Goal: Communication & Community: Ask a question

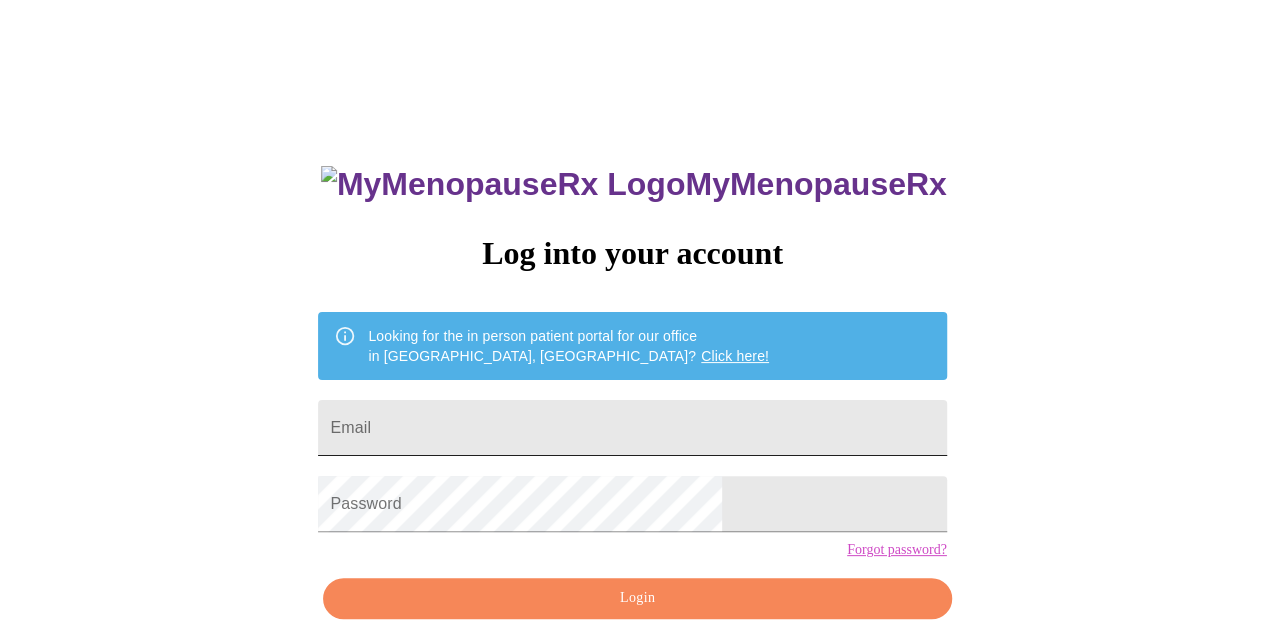
click at [802, 435] on input "Email" at bounding box center [632, 428] width 628 height 56
type input "[EMAIL_ADDRESS][DOMAIN_NAME]"
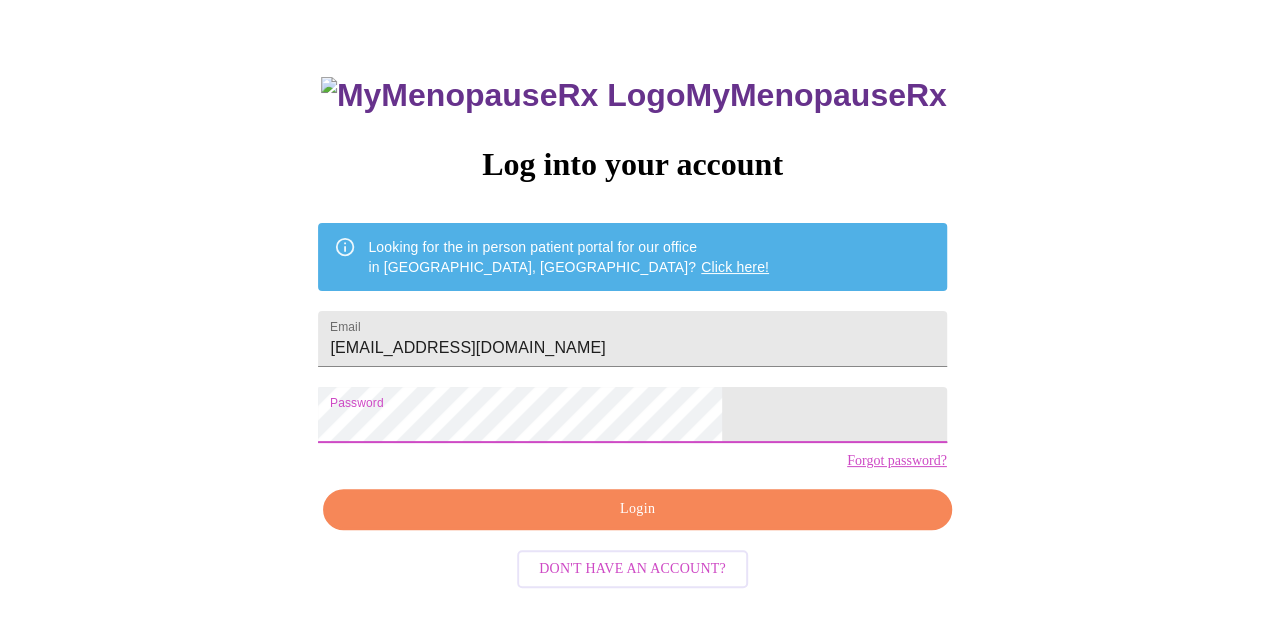
click at [687, 530] on button "Login" at bounding box center [637, 509] width 628 height 41
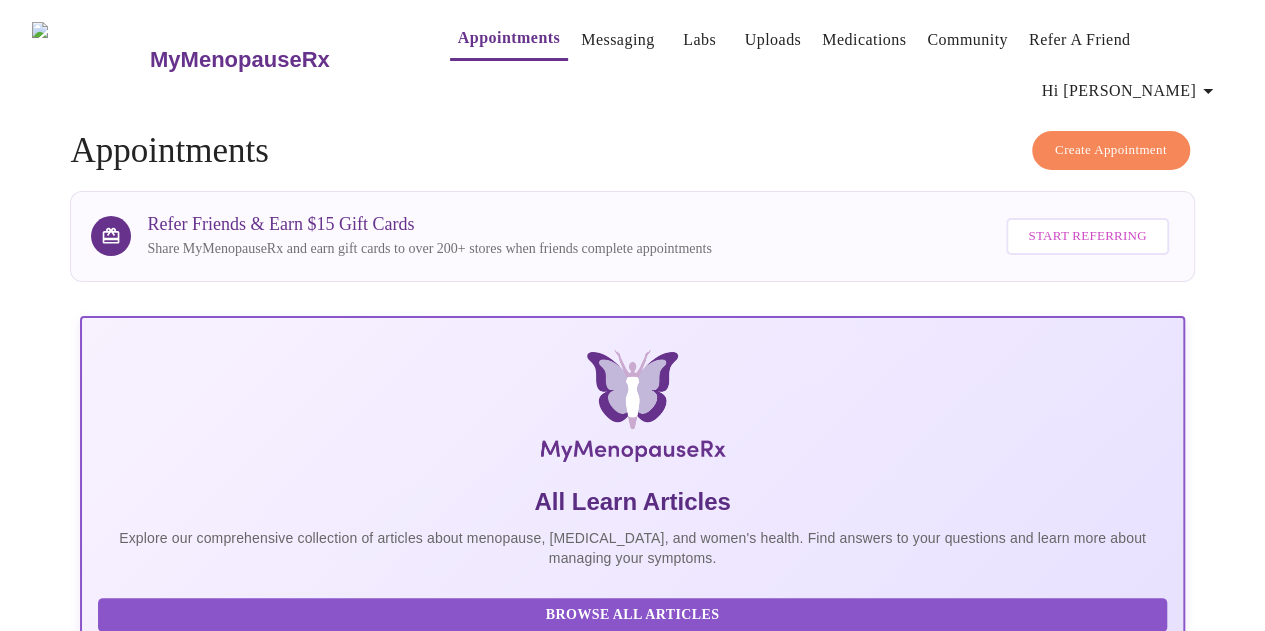
click at [587, 38] on link "Messaging" at bounding box center [617, 40] width 73 height 28
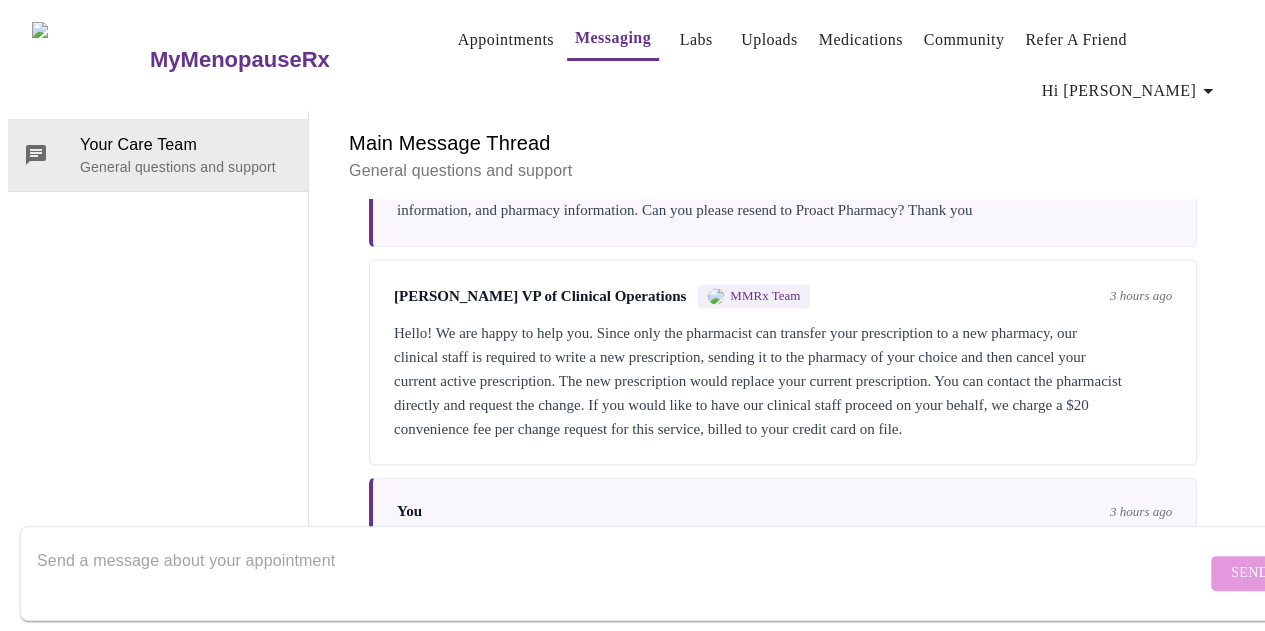
scroll to position [1860, 0]
click at [288, 541] on textarea "Send a message about your appointment" at bounding box center [621, 573] width 1169 height 64
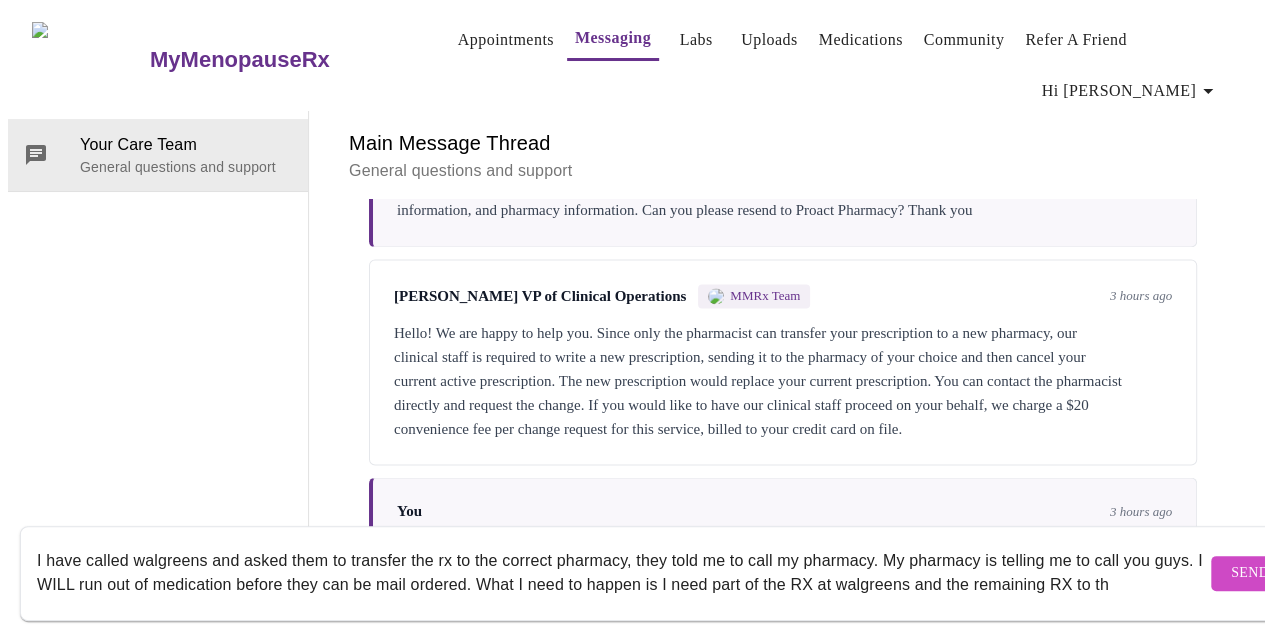
scroll to position [14, 0]
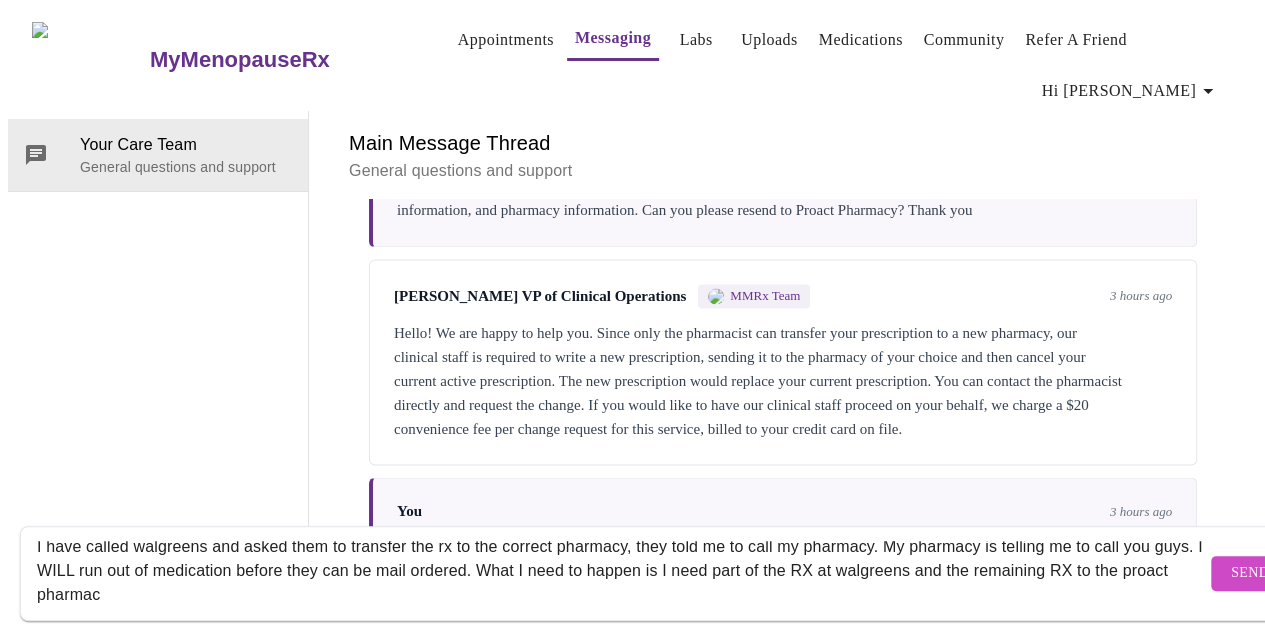
type textarea "I have called walgreens and asked them to transfer the rx to the correct pharma…"
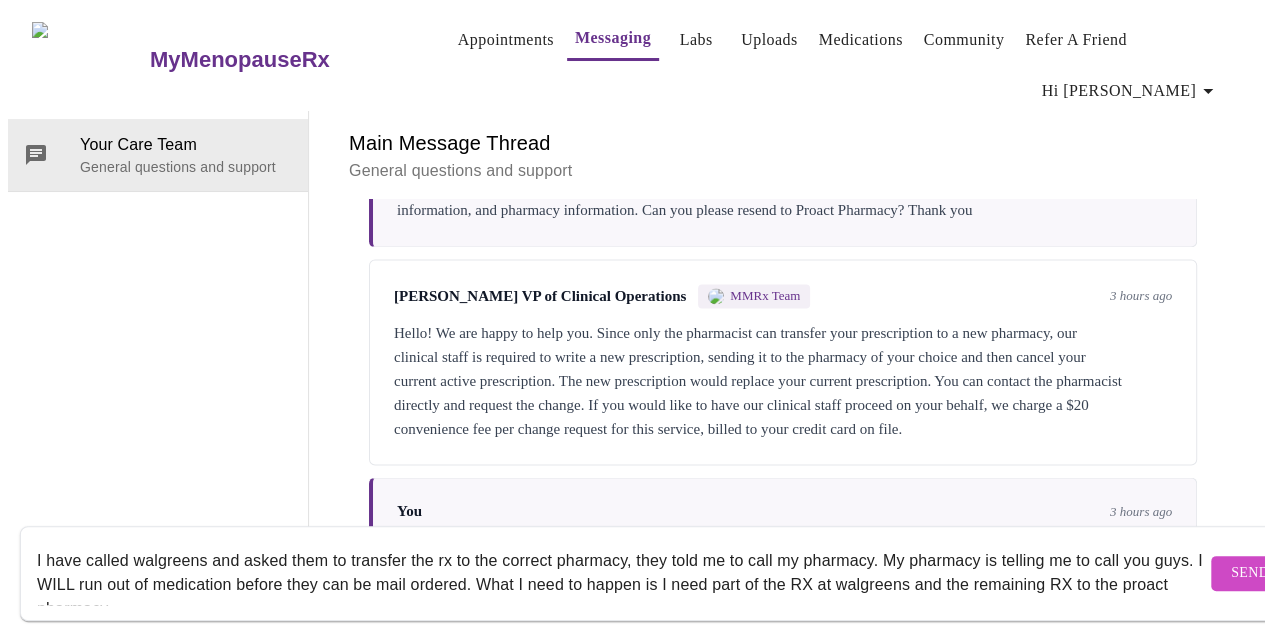
drag, startPoint x: 250, startPoint y: 576, endPoint x: 31, endPoint y: 499, distance: 232.1
click at [31, 516] on div "I have called walgreens and asked them to transfer the rx to the correct pharma…" at bounding box center [652, 573] width 1305 height 115
